Goal: Navigation & Orientation: Find specific page/section

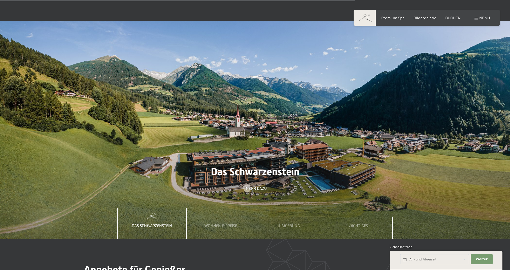
scroll to position [1822, 0]
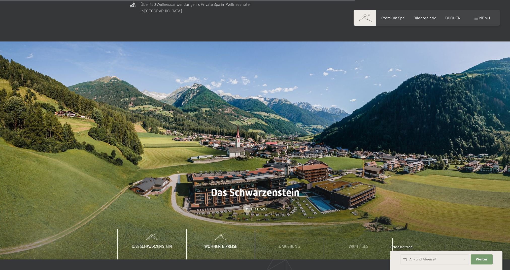
click at [225, 245] on span "Wohnen & Preise" at bounding box center [220, 247] width 33 height 5
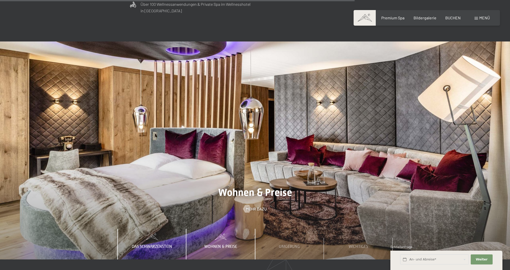
click at [157, 245] on span "Das Schwarzenstein" at bounding box center [152, 247] width 40 height 5
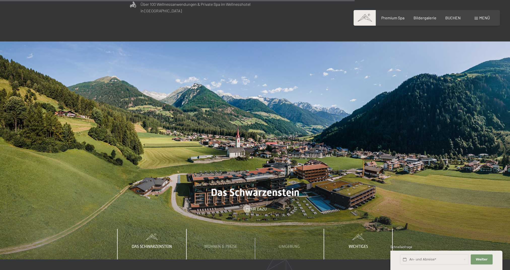
click at [355, 245] on span "Wichtiges" at bounding box center [357, 247] width 19 height 5
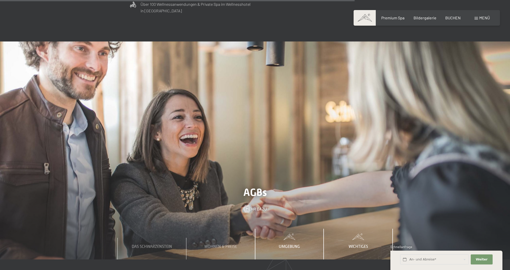
click at [293, 245] on span "Umgebung" at bounding box center [289, 247] width 21 height 5
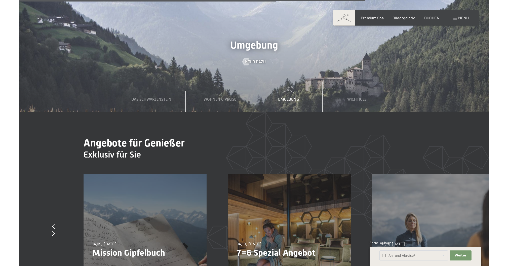
scroll to position [1870, 0]
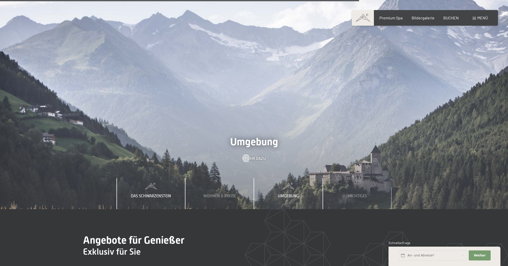
click at [153, 178] on div "Das Schwarzenstein" at bounding box center [151, 193] width 48 height 31
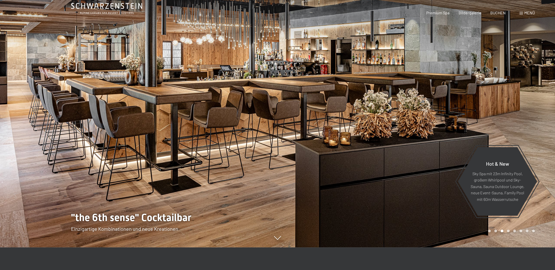
scroll to position [0, 0]
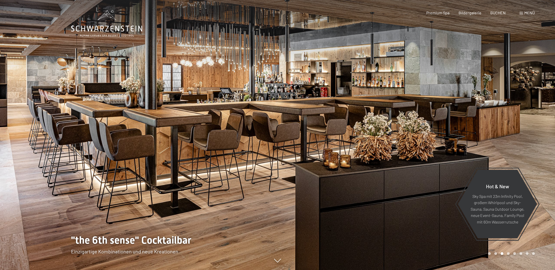
click at [116, 28] on icon at bounding box center [106, 29] width 71 height 6
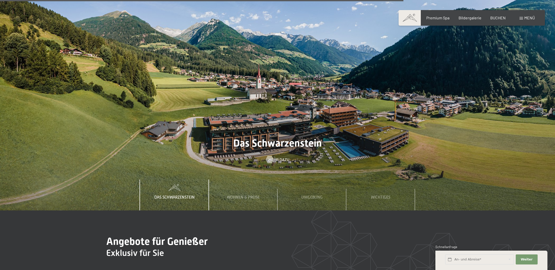
scroll to position [1985, 0]
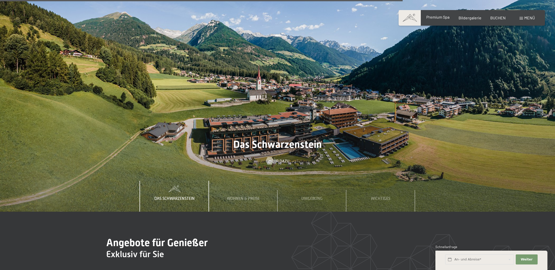
click at [437, 19] on span "Premium Spa" at bounding box center [437, 17] width 23 height 5
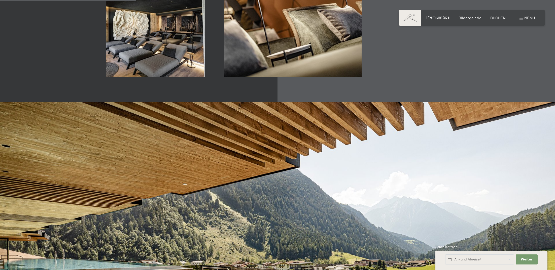
scroll to position [963, 0]
click at [443, 18] on span "Premium Spa" at bounding box center [437, 17] width 23 height 5
click at [465, 17] on span "Bildergalerie" at bounding box center [469, 17] width 23 height 5
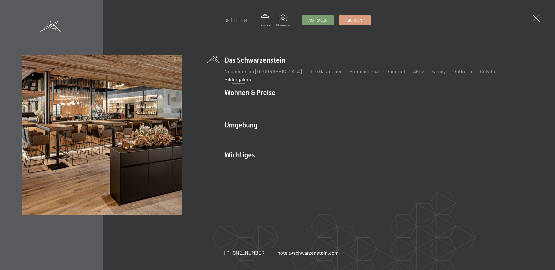
scroll to position [335, 0]
click at [252, 60] on li "Das Schwarzenstein Neuheiten im Schwarzenstein Ihre Gastgeber Premium Spa Gourm…" at bounding box center [378, 68] width 308 height 27
click at [213, 61] on div "DE IT EN Gutschein Bildergalerie Anfragen Buchen DE IT EN Das Schwarzenstein Ne…" at bounding box center [277, 135] width 510 height 160
click at [254, 60] on li "Das Schwarzenstein Neuheiten im Schwarzenstein Ihre Gastgeber Premium Spa Gourm…" at bounding box center [378, 68] width 308 height 27
drag, startPoint x: 68, startPoint y: 27, endPoint x: 56, endPoint y: 28, distance: 11.9
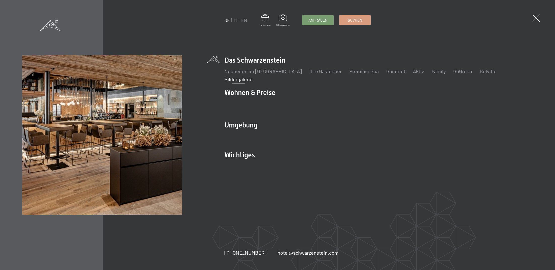
click at [67, 27] on img at bounding box center [62, 62] width 124 height 124
click at [55, 28] on span at bounding box center [50, 25] width 21 height 11
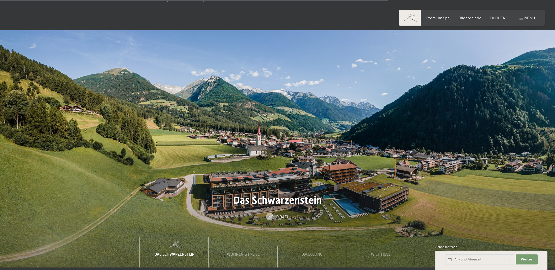
scroll to position [1928, 0]
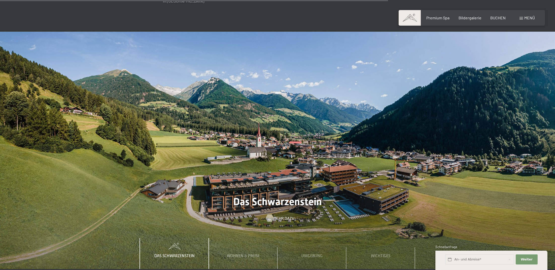
click at [273, 216] on link "Mehr dazu" at bounding box center [277, 219] width 23 height 6
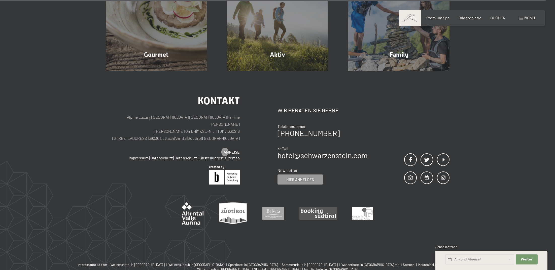
scroll to position [1834, 0]
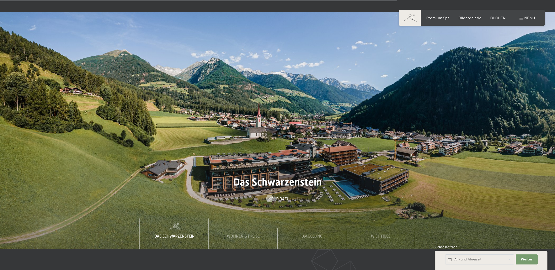
scroll to position [1957, 0]
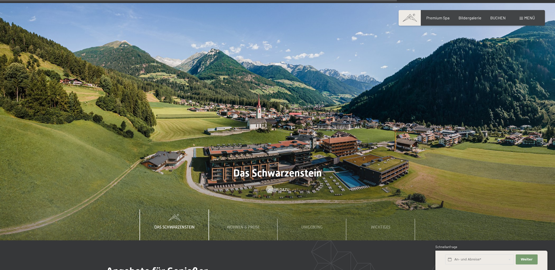
click at [399, 12] on img at bounding box center [277, 122] width 555 height 238
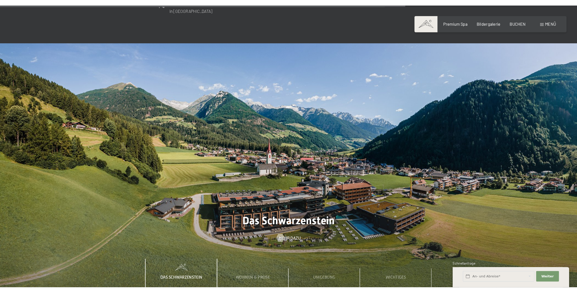
scroll to position [1921, 0]
